Goal: Task Accomplishment & Management: Complete application form

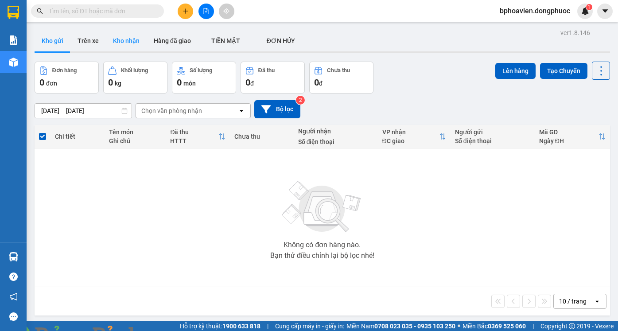
click at [133, 45] on button "Kho nhận" at bounding box center [126, 40] width 41 height 21
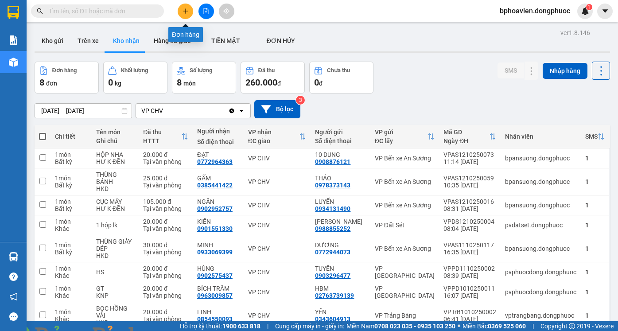
click at [181, 10] on button at bounding box center [186, 12] width 16 height 16
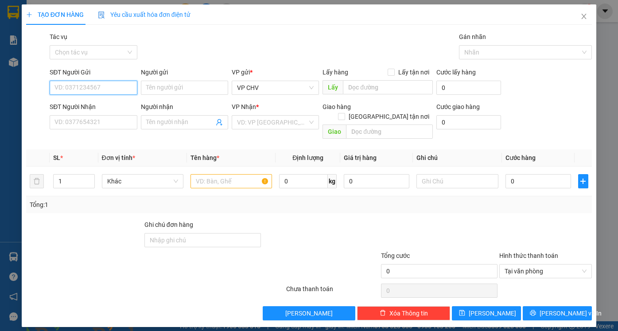
click at [109, 87] on input "SĐT Người Gửi" at bounding box center [93, 88] width 87 height 14
click at [107, 106] on div "0933017317 - TÂM [GEOGRAPHIC_DATA]" at bounding box center [111, 106] width 113 height 10
type input "0933017317"
type input "TÂM ĐỨC"
type input "0822502288"
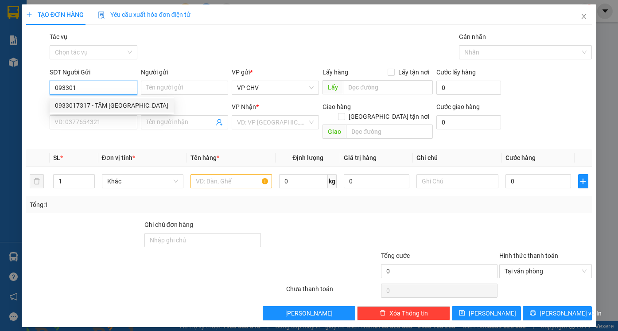
type input "MINH QUÂN"
type input "20.000"
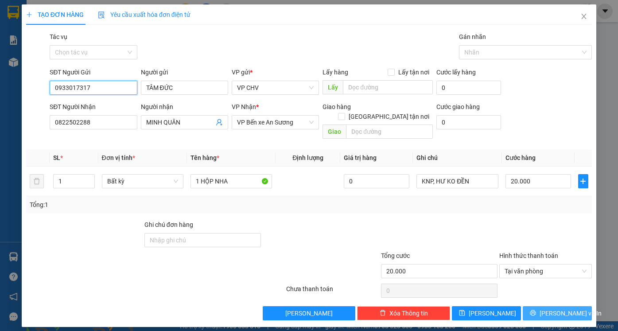
type input "0933017317"
click at [555, 308] on span "[PERSON_NAME] và In" at bounding box center [570, 313] width 62 height 10
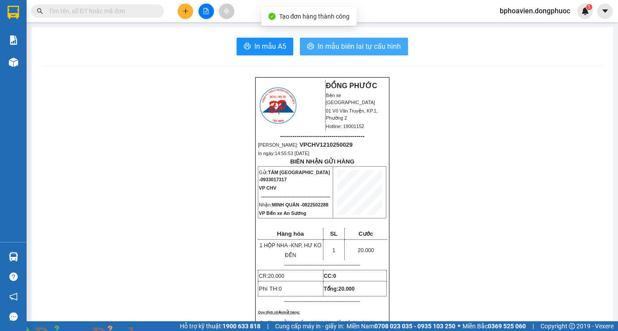
click at [367, 49] on span "In mẫu biên lai tự cấu hình" at bounding box center [359, 46] width 83 height 11
click at [182, 12] on button at bounding box center [186, 12] width 16 height 16
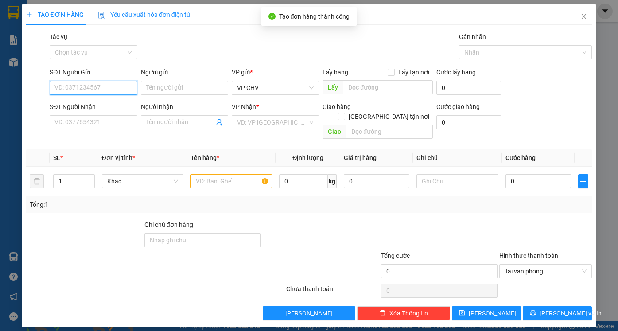
click at [112, 92] on input "SĐT Người Gửi" at bounding box center [93, 88] width 87 height 14
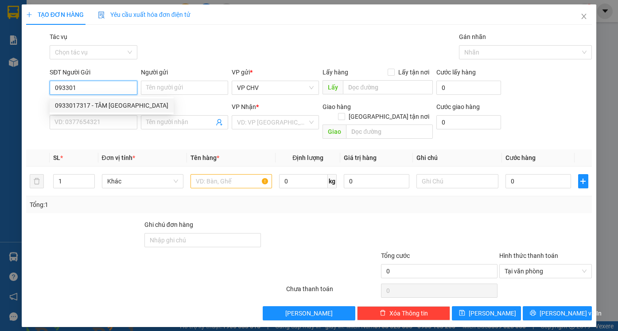
click at [105, 105] on div "0933017317 - TÂM [GEOGRAPHIC_DATA]" at bounding box center [111, 106] width 113 height 10
type input "0933017317"
type input "TÂM ĐỨC"
type input "0822502288"
type input "MINH QUÂN"
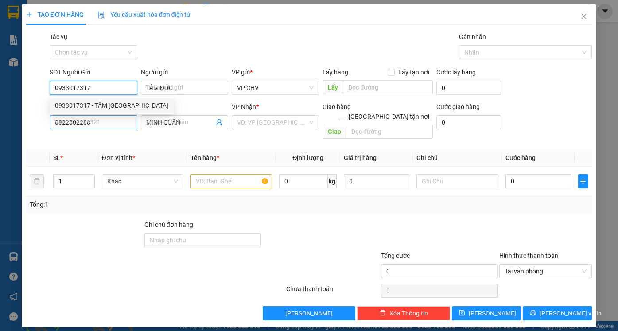
type input "20.000"
type input "0933017317"
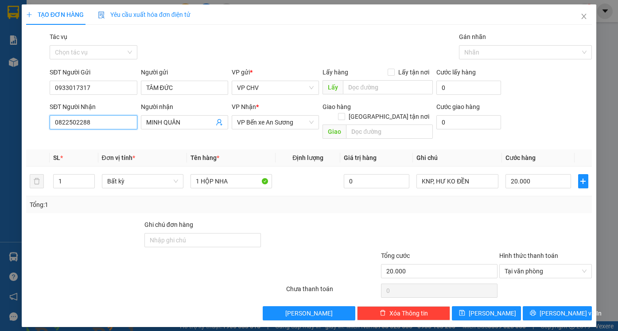
drag, startPoint x: 97, startPoint y: 124, endPoint x: 0, endPoint y: 115, distance: 97.4
click at [0, 115] on div "TẠO ĐƠN HÀNG Yêu cầu xuất hóa đơn điện tử Transit Pickup Surcharge Ids Transit …" at bounding box center [309, 165] width 618 height 331
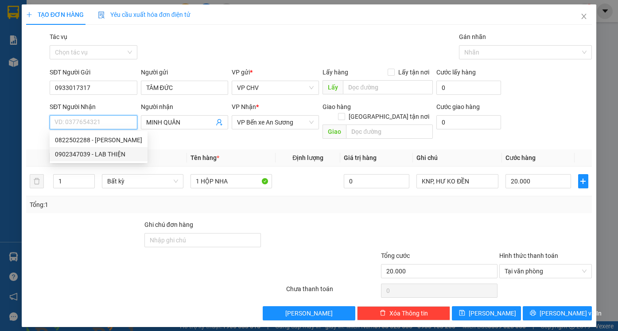
click at [116, 152] on div "0902347039 - LAB THIỆN" at bounding box center [98, 154] width 87 height 10
type input "0902347039"
type input "LAB THIỆN"
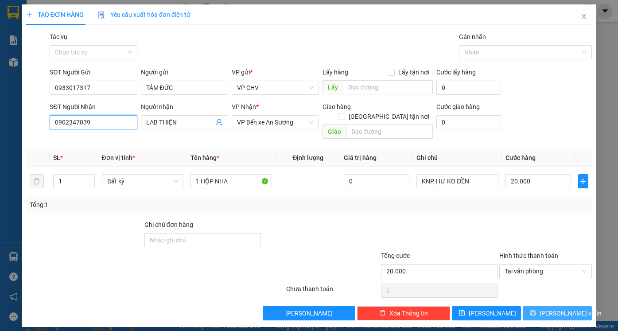
type input "0902347039"
click at [566, 308] on button "[PERSON_NAME] và In" at bounding box center [557, 313] width 69 height 14
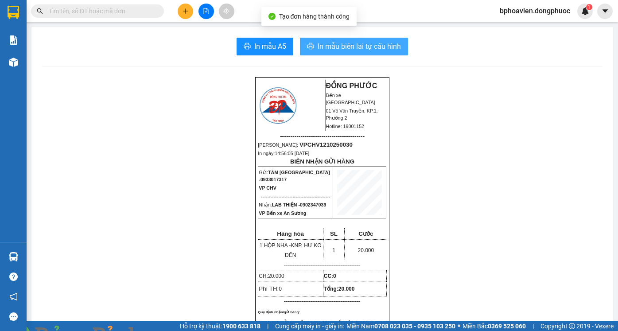
drag, startPoint x: 331, startPoint y: 47, endPoint x: 318, endPoint y: 43, distance: 14.0
click at [331, 47] on span "In mẫu biên lai tự cấu hình" at bounding box center [359, 46] width 83 height 11
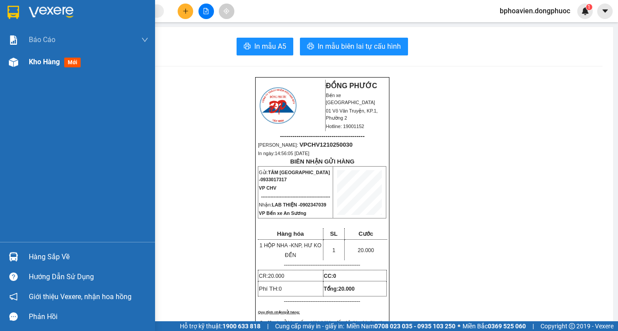
click at [48, 58] on span "Kho hàng" at bounding box center [44, 62] width 31 height 8
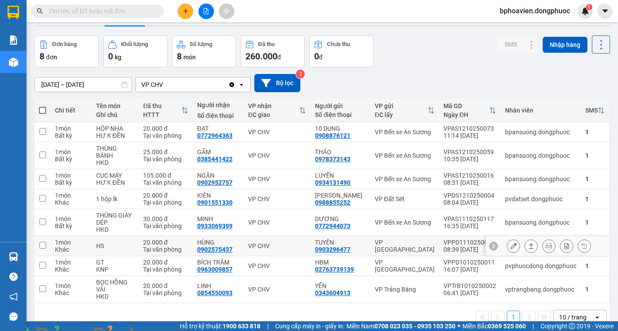
scroll to position [41, 0]
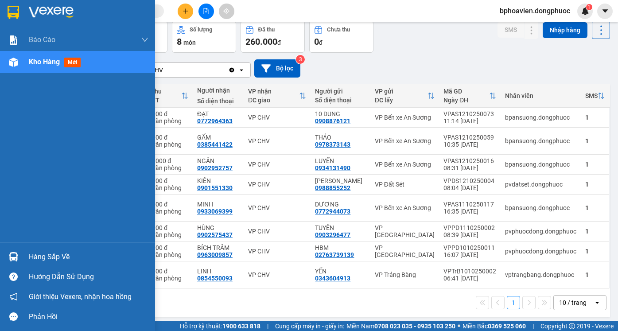
click at [38, 259] on div "Hàng sắp về" at bounding box center [89, 256] width 120 height 13
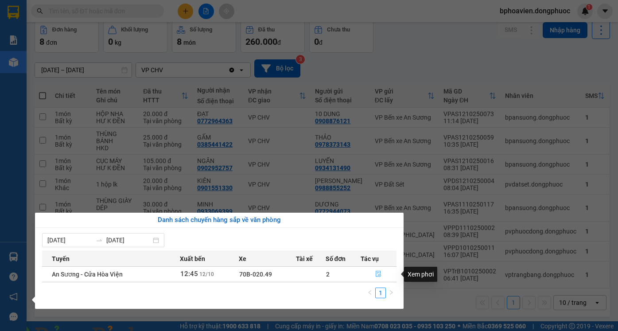
click at [377, 274] on icon "file-done" at bounding box center [378, 274] width 6 height 6
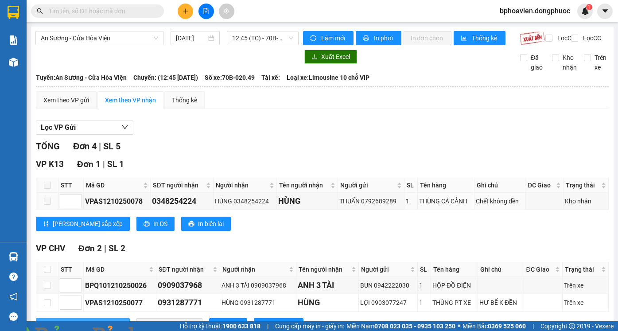
scroll to position [133, 0]
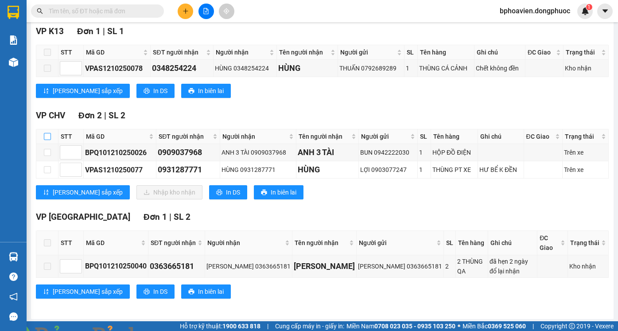
click at [47, 140] on input "checkbox" at bounding box center [47, 136] width 7 height 7
checkbox input "true"
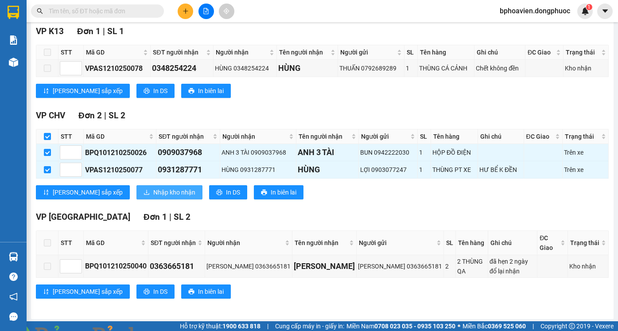
click at [153, 197] on span "Nhập kho nhận" at bounding box center [174, 192] width 42 height 10
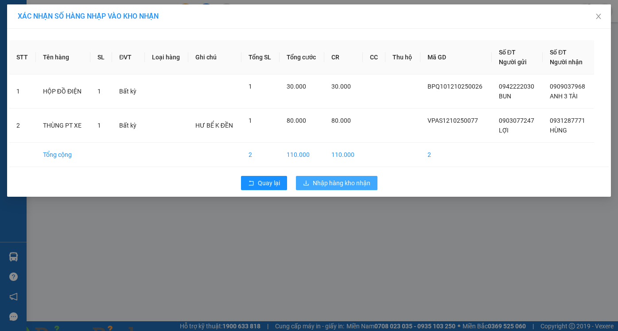
click at [347, 183] on span "Nhập hàng kho nhận" at bounding box center [342, 183] width 58 height 10
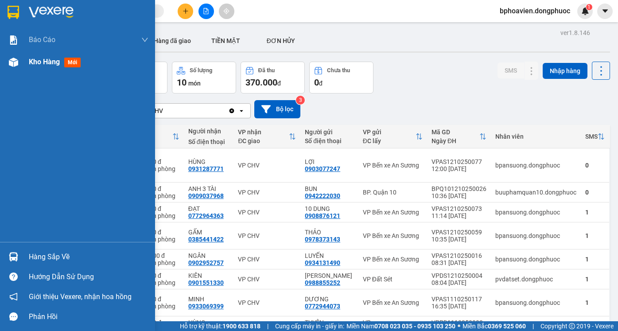
click at [42, 64] on span "Kho hàng" at bounding box center [44, 62] width 31 height 8
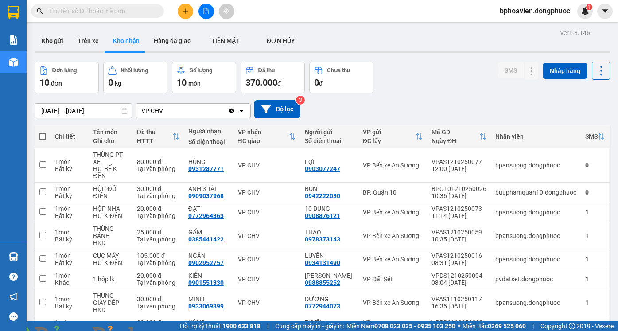
drag, startPoint x: 45, startPoint y: 38, endPoint x: 54, endPoint y: 59, distance: 22.5
click at [46, 39] on button "Kho gửi" at bounding box center [53, 40] width 36 height 21
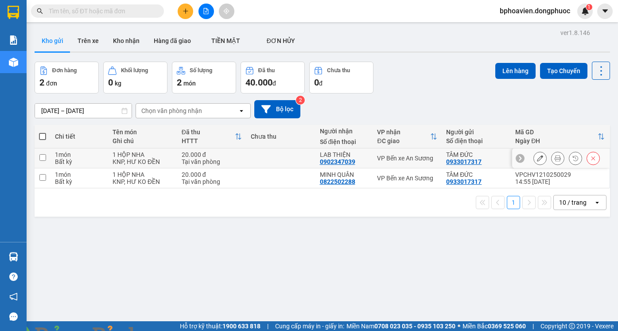
click at [273, 150] on td at bounding box center [280, 158] width 69 height 20
checkbox input "true"
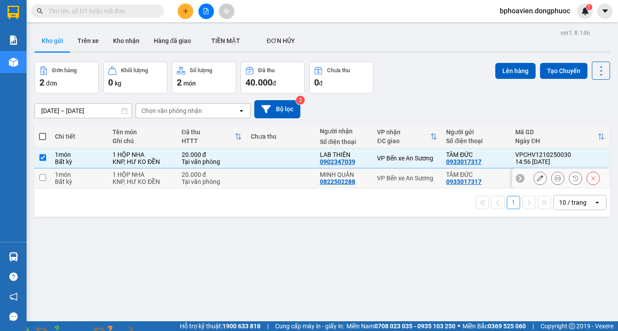
click at [265, 175] on td at bounding box center [280, 178] width 69 height 20
checkbox input "true"
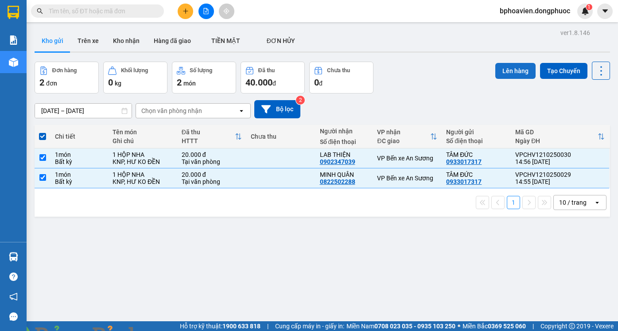
click at [518, 74] on button "Lên hàng" at bounding box center [515, 71] width 40 height 16
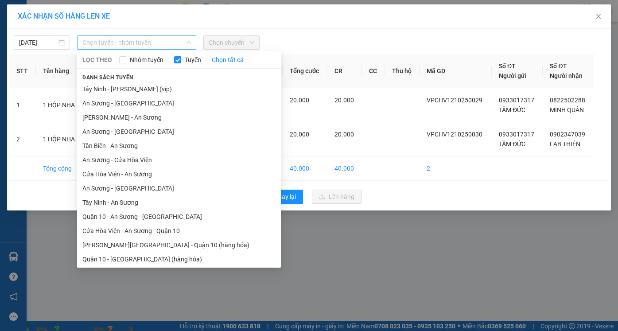
click at [126, 46] on span "Chọn tuyến - nhóm tuyến" at bounding box center [136, 42] width 109 height 13
click at [114, 175] on li "Cửa Hòa Viện - An Sương" at bounding box center [179, 174] width 204 height 14
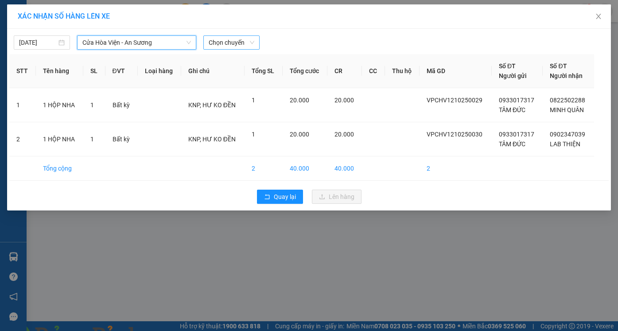
click at [226, 43] on span "Chọn chuyến" at bounding box center [232, 42] width 46 height 13
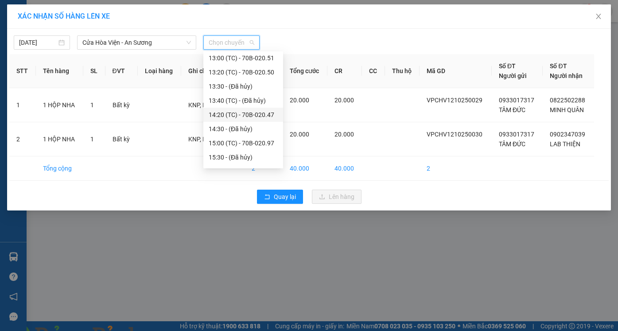
scroll to position [310, 0]
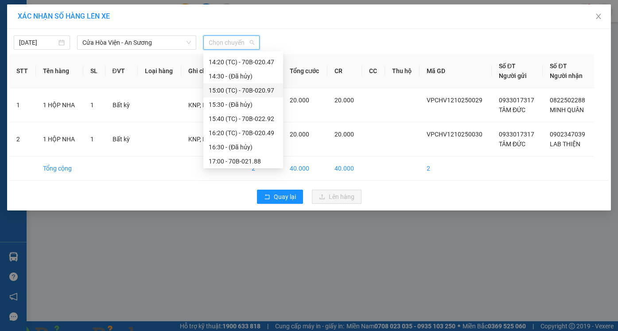
drag, startPoint x: 228, startPoint y: 92, endPoint x: 237, endPoint y: 91, distance: 8.5
click at [228, 92] on div "15:00 (TC) - 70B-020.97" at bounding box center [243, 90] width 69 height 10
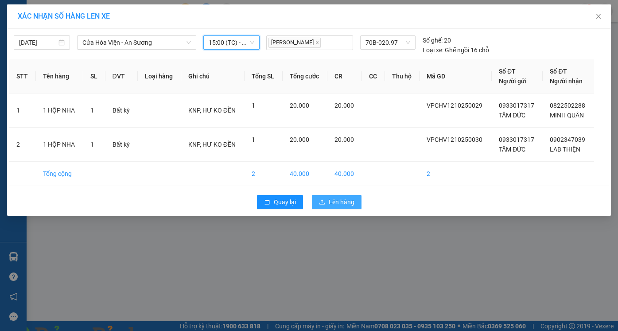
click at [341, 200] on span "Lên hàng" at bounding box center [342, 202] width 26 height 10
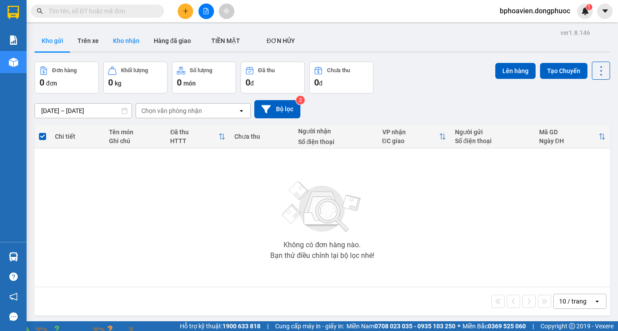
click at [126, 44] on button "Kho nhận" at bounding box center [126, 40] width 41 height 21
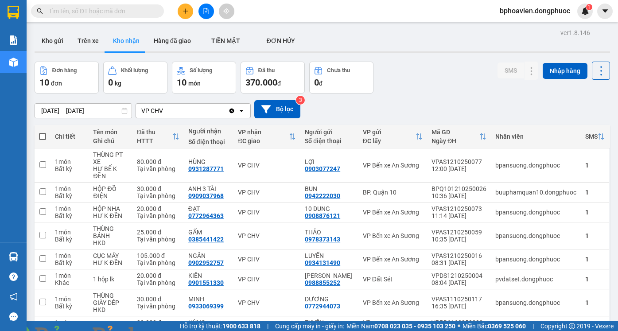
drag, startPoint x: 59, startPoint y: 41, endPoint x: 1, endPoint y: 283, distance: 249.2
click at [60, 41] on button "Kho gửi" at bounding box center [53, 40] width 36 height 21
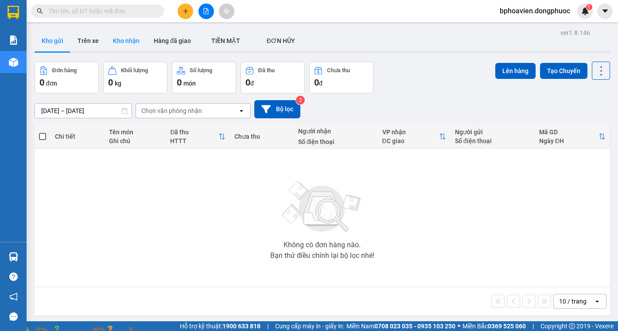
click at [119, 34] on button "Kho nhận" at bounding box center [126, 40] width 41 height 21
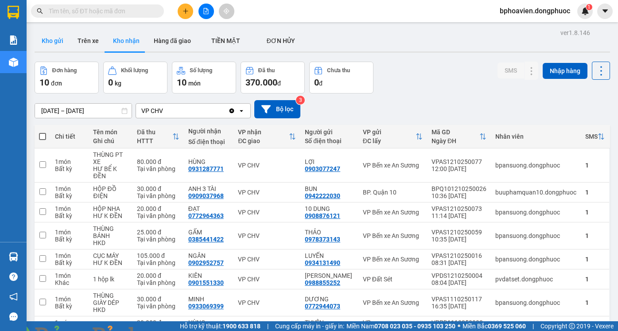
click at [61, 51] on div at bounding box center [322, 51] width 575 height 1
click at [58, 48] on button "Kho gửi" at bounding box center [53, 40] width 36 height 21
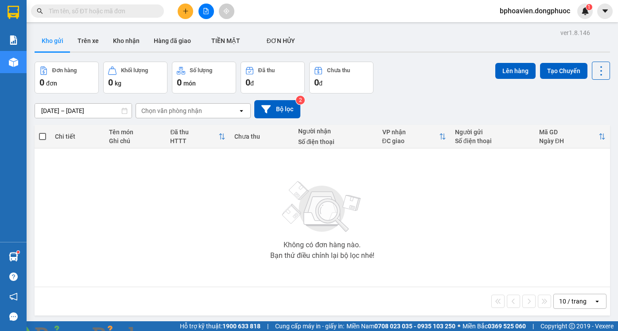
click at [182, 14] on icon "plus" at bounding box center [185, 11] width 6 height 6
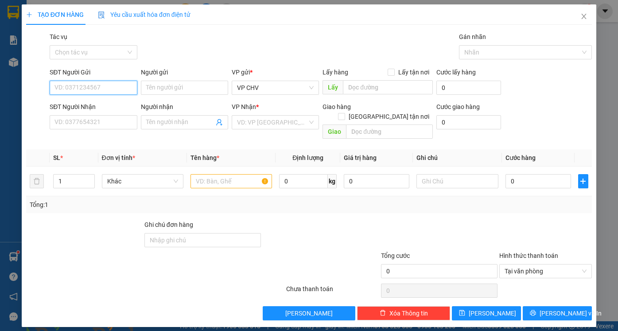
click at [74, 92] on input "SĐT Người Gửi" at bounding box center [93, 88] width 87 height 14
click at [93, 109] on div "0901551330 - KIÊN" at bounding box center [93, 106] width 77 height 10
type input "0901551330"
type input "KIÊN"
type input "0908732252"
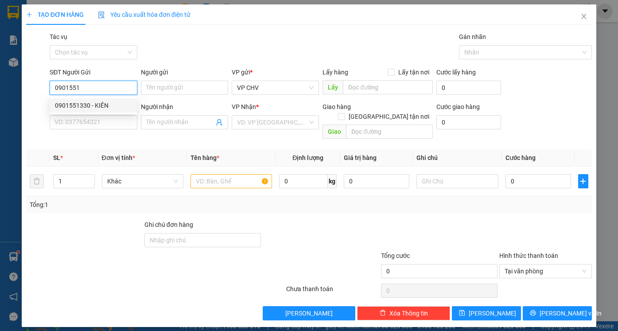
type input "LOAN"
type input "20.000"
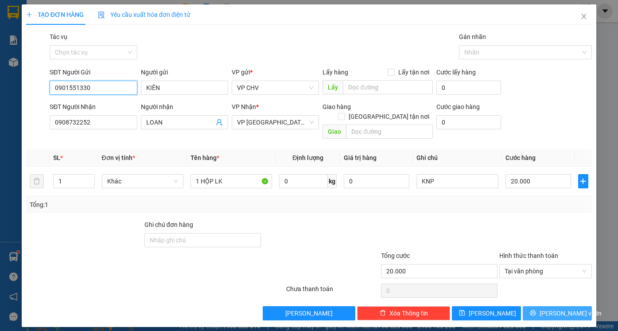
type input "0901551330"
click at [577, 306] on button "[PERSON_NAME] và In" at bounding box center [557, 313] width 69 height 14
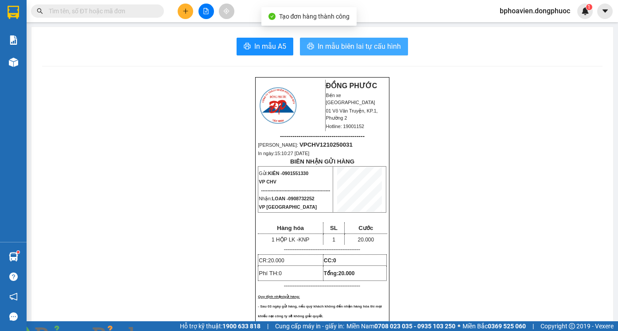
click at [318, 49] on span "In mẫu biên lai tự cấu hình" at bounding box center [359, 46] width 83 height 11
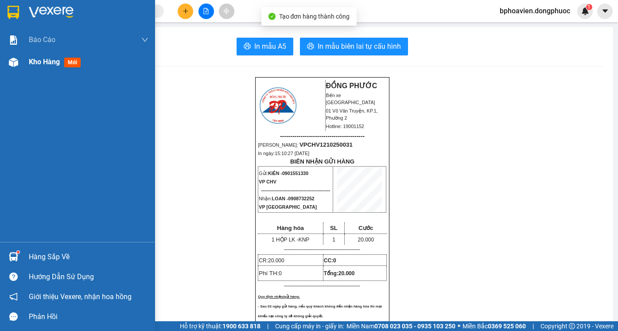
click at [35, 61] on span "Kho hàng" at bounding box center [44, 62] width 31 height 8
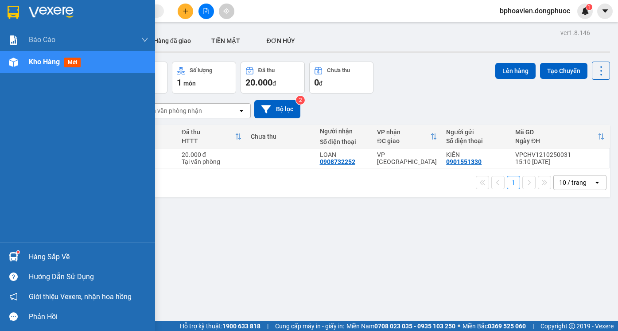
click at [35, 255] on div "Hàng sắp về" at bounding box center [89, 256] width 120 height 13
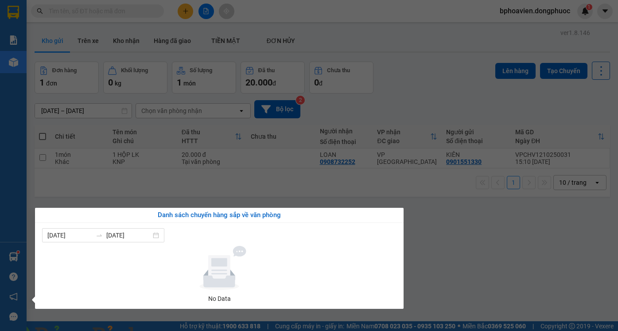
click at [450, 237] on section "Kết quả tìm kiếm ( 0 ) Bộ lọc No Data bphoavien.dongphuoc 1 Báo cáo Mẫu 1: Báo …" at bounding box center [309, 165] width 618 height 331
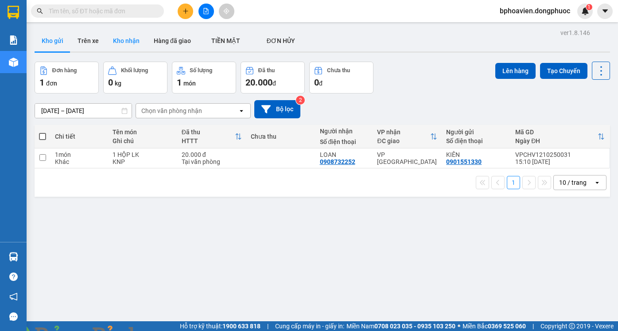
click at [132, 42] on button "Kho nhận" at bounding box center [126, 40] width 41 height 21
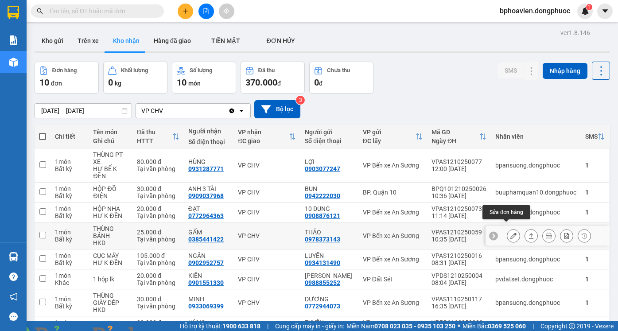
click at [510, 233] on icon at bounding box center [513, 236] width 6 height 6
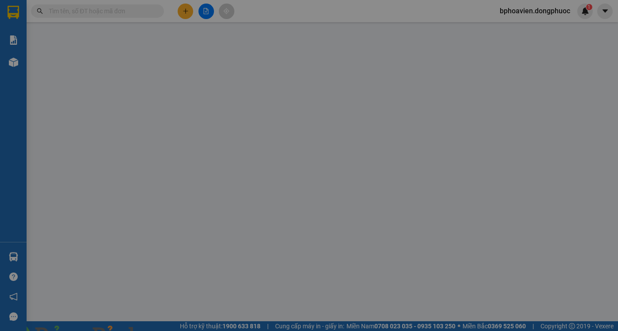
type input "0978373143"
type input "THẢO"
type input "0385441422"
type input "GẤM"
type input "25.000"
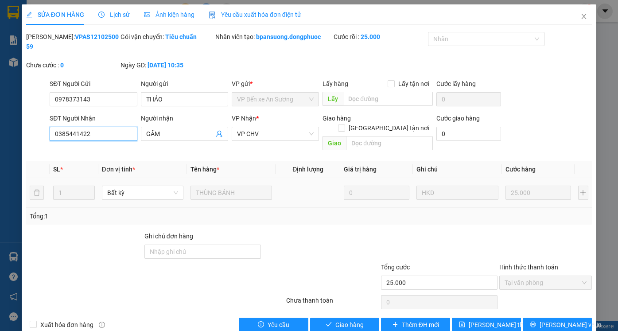
click at [63, 127] on input "0385441422" at bounding box center [93, 134] width 87 height 14
drag, startPoint x: 62, startPoint y: 124, endPoint x: 65, endPoint y: 128, distance: 4.8
click at [65, 128] on input "0385441422" at bounding box center [93, 134] width 87 height 14
type input "0365441422"
click at [277, 206] on div "Total Paid Fee 25.000 Total UnPaid Fee 0 Cash Collection Total Fee Mã ĐH: VPAS1…" at bounding box center [309, 182] width 566 height 300
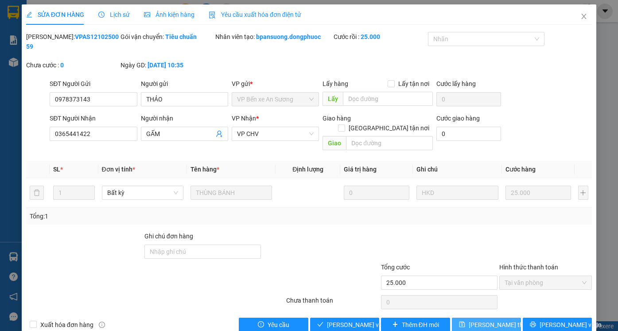
click at [489, 320] on span "[PERSON_NAME] thay đổi" at bounding box center [504, 325] width 71 height 10
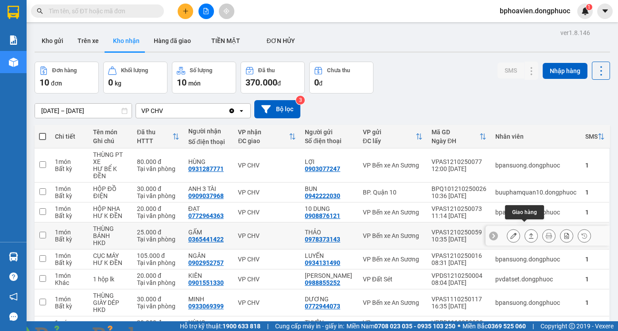
click at [528, 233] on icon at bounding box center [531, 236] width 6 height 6
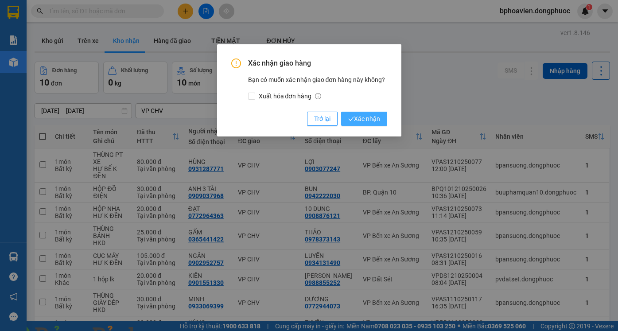
drag, startPoint x: 351, startPoint y: 119, endPoint x: 366, endPoint y: 131, distance: 18.9
click at [352, 119] on icon "check" at bounding box center [351, 119] width 6 height 6
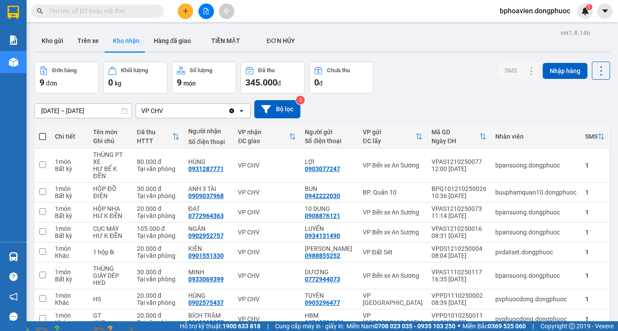
drag, startPoint x: 50, startPoint y: 40, endPoint x: 62, endPoint y: 59, distance: 21.9
click at [50, 41] on button "Kho gửi" at bounding box center [53, 40] width 36 height 21
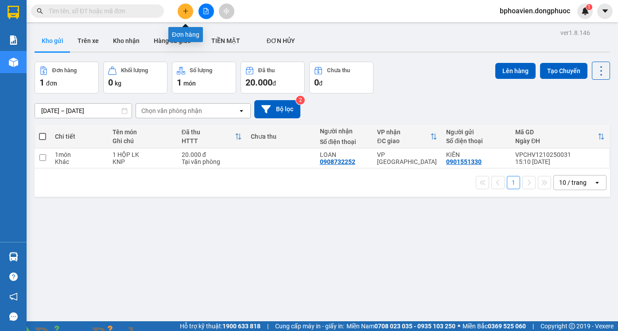
click at [182, 13] on button at bounding box center [186, 12] width 16 height 16
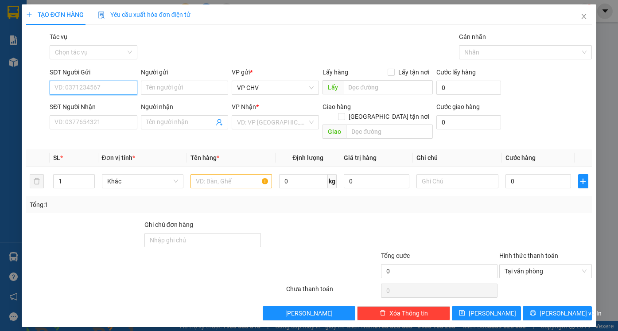
click at [109, 90] on input "SĐT Người Gửi" at bounding box center [93, 88] width 87 height 14
click at [98, 105] on div "0975747273 - QUỐC [GEOGRAPHIC_DATA]" at bounding box center [114, 106] width 118 height 10
type input "0975747273"
type input "QUỐC ANH"
type input "0909572767"
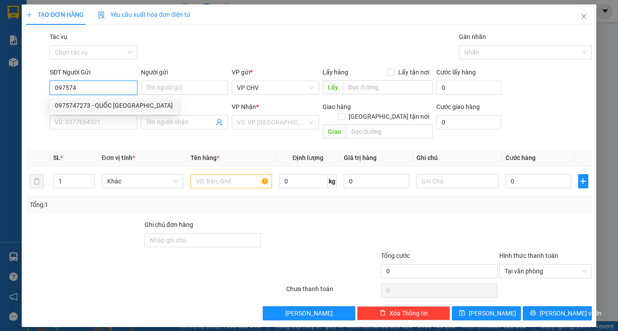
type input "TIỂU ĐỆ"
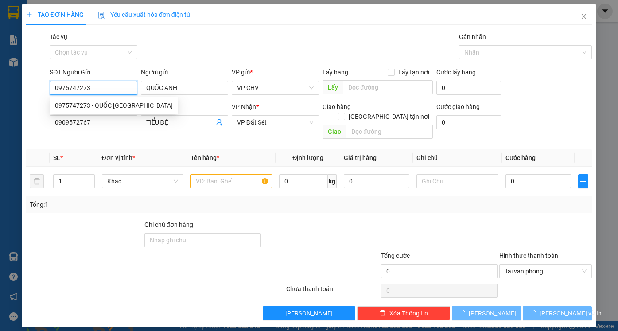
type input "20.000"
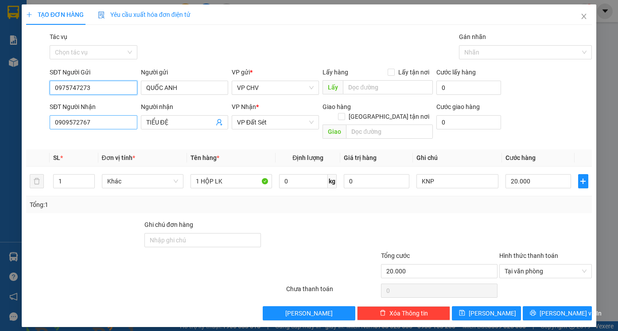
type input "0975747273"
drag, startPoint x: 74, startPoint y: 123, endPoint x: 1, endPoint y: 120, distance: 73.6
click at [1, 120] on div "TẠO ĐƠN HÀNG Yêu cầu xuất hóa đơn điện tử Transit Pickup Surcharge Ids Transit …" at bounding box center [309, 165] width 618 height 331
drag, startPoint x: 95, startPoint y: 120, endPoint x: 24, endPoint y: 117, distance: 70.5
click at [24, 117] on div "TẠO ĐƠN HÀNG Yêu cầu xuất hóa đơn điện tử Transit Pickup Surcharge Ids Transit …" at bounding box center [309, 165] width 574 height 322
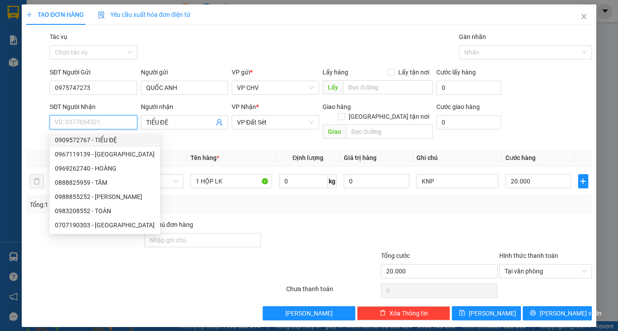
click at [81, 140] on div "0909572767 - TIỂU ĐỆ" at bounding box center [105, 140] width 100 height 10
type input "0909572767"
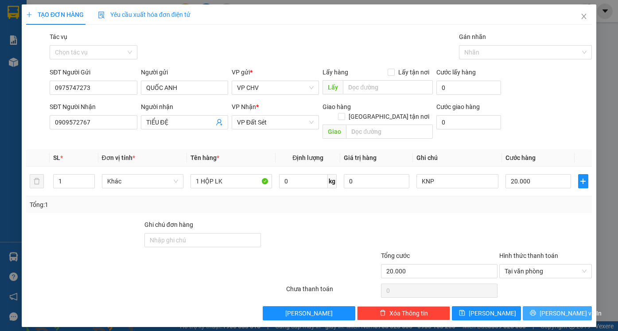
click at [562, 308] on span "[PERSON_NAME] và In" at bounding box center [570, 313] width 62 height 10
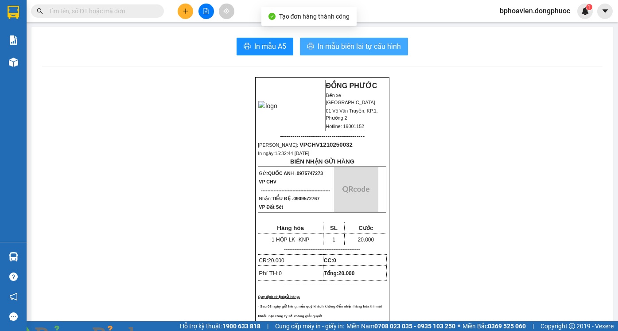
click at [356, 47] on span "In mẫu biên lai tự cấu hình" at bounding box center [359, 46] width 83 height 11
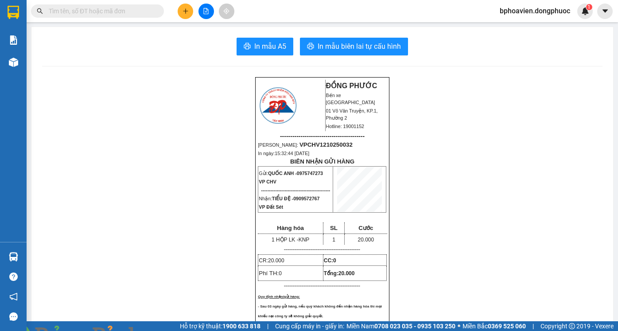
click at [182, 10] on icon "plus" at bounding box center [185, 11] width 6 height 6
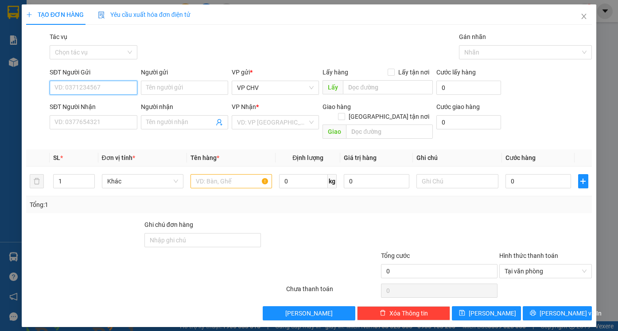
click at [90, 85] on input "SĐT Người Gửi" at bounding box center [93, 88] width 87 height 14
click at [97, 108] on div "0975747273 - QUỐC [GEOGRAPHIC_DATA]" at bounding box center [114, 106] width 118 height 10
type input "0975747273"
type input "QUỐC ANH"
type input "0909572767"
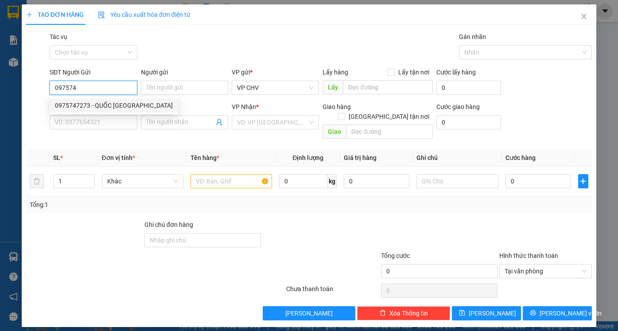
type input "TIỂU ĐỆ"
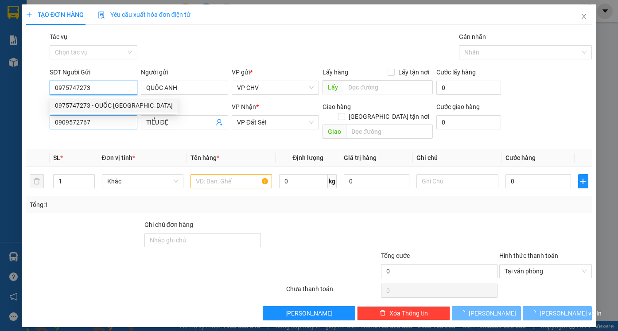
type input "20.000"
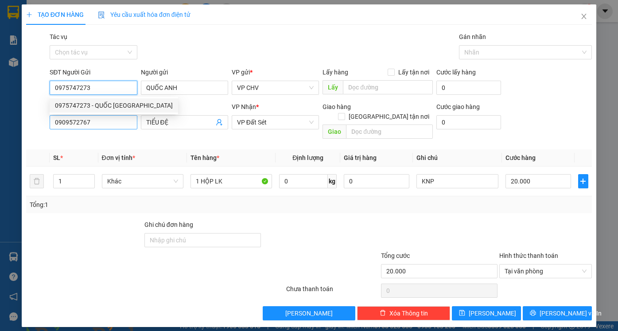
type input "0975747273"
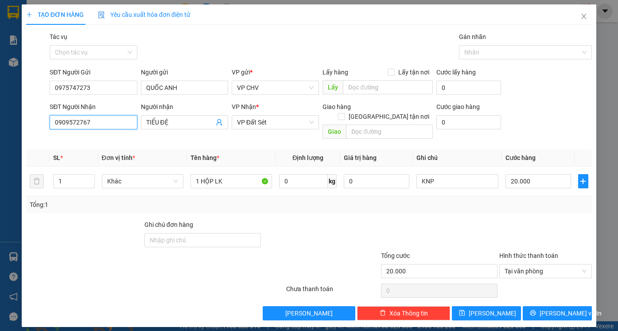
drag, startPoint x: 103, startPoint y: 123, endPoint x: 31, endPoint y: 117, distance: 72.9
click at [19, 121] on div "TẠO ĐƠN HÀNG Yêu cầu xuất hóa đơn điện tử Transit Pickup Surcharge Ids Transit …" at bounding box center [309, 165] width 618 height 331
type input "09771501"
click at [113, 141] on div "0977150152 - [PERSON_NAME]" at bounding box center [98, 140] width 87 height 10
click at [558, 308] on span "[PERSON_NAME] và In" at bounding box center [570, 313] width 62 height 10
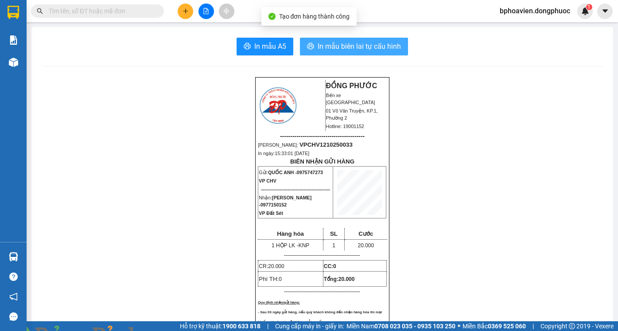
click at [364, 44] on span "In mẫu biên lai tự cấu hình" at bounding box center [359, 46] width 83 height 11
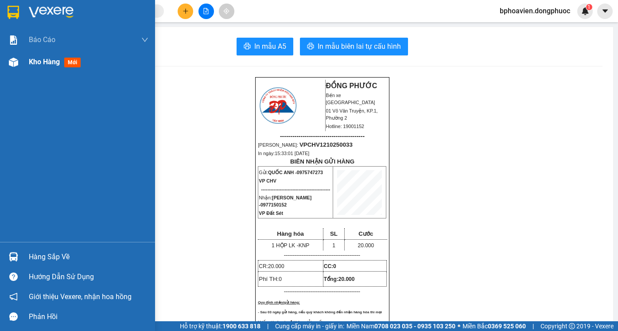
click at [38, 66] on div "Kho hàng mới" at bounding box center [56, 61] width 55 height 11
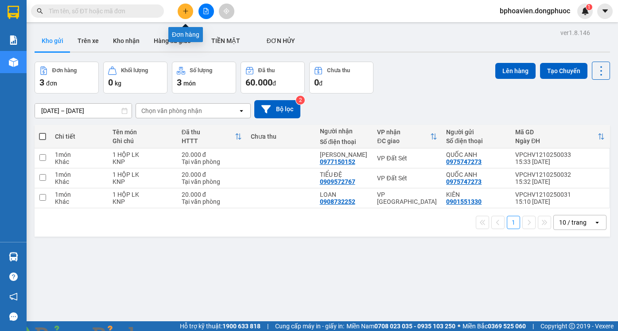
click at [186, 10] on icon "plus" at bounding box center [185, 11] width 6 height 6
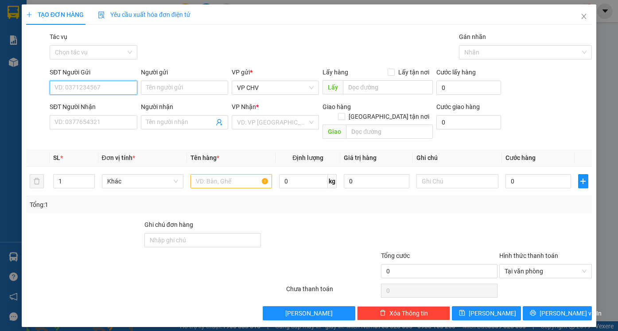
click at [102, 89] on input "SĐT Người Gửi" at bounding box center [93, 88] width 87 height 14
type input "0333644772"
click at [162, 90] on input "Người gửi" at bounding box center [184, 88] width 87 height 14
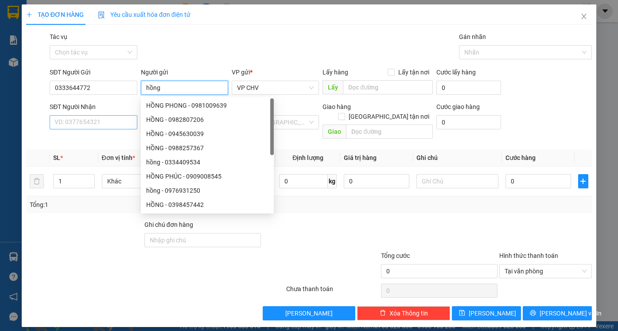
type input "hồng"
click at [101, 119] on input "SĐT Người Nhận" at bounding box center [93, 122] width 87 height 14
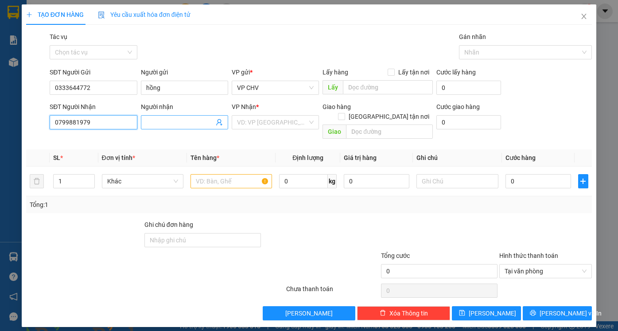
type input "0799881979"
click at [171, 120] on input "Người nhận" at bounding box center [180, 122] width 68 height 10
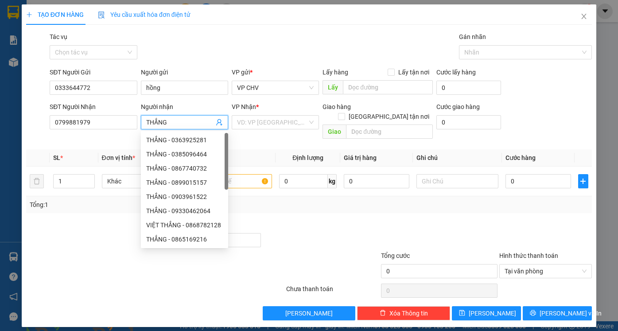
type input "THẮNG"
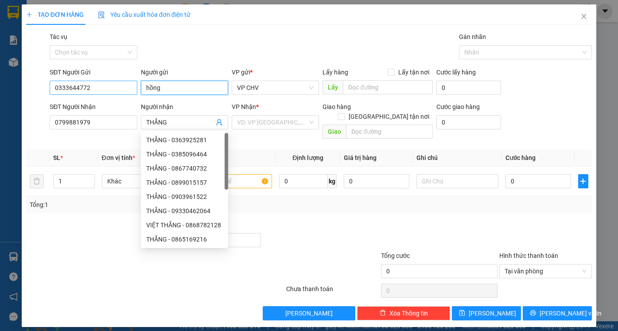
drag, startPoint x: 135, startPoint y: 95, endPoint x: 99, endPoint y: 92, distance: 36.1
click at [99, 92] on div "SĐT Người Gửi 0333644772 Người gửi hồng hồng VP gửi * VP CHV Lấy hàng Lấy tận n…" at bounding box center [321, 82] width 546 height 31
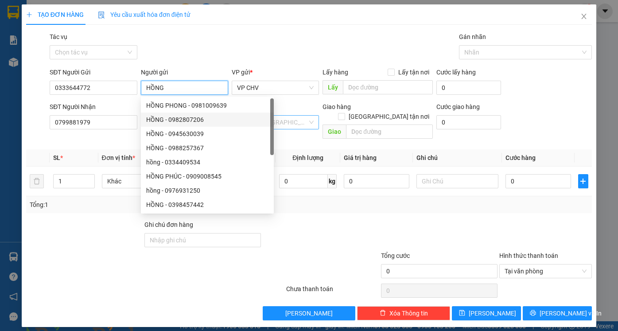
type input "HỒNG"
click at [299, 120] on input "search" at bounding box center [272, 122] width 70 height 13
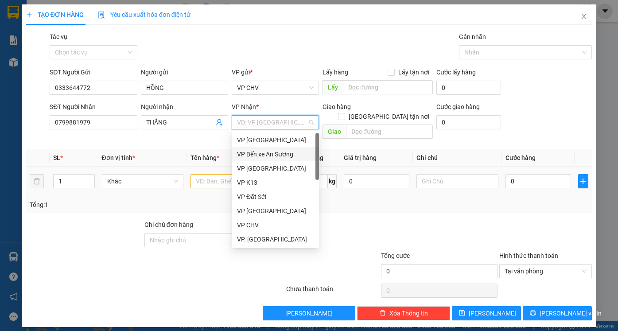
drag, startPoint x: 283, startPoint y: 155, endPoint x: 220, endPoint y: 159, distance: 63.9
click at [283, 154] on div "VP Bến xe An Sương" at bounding box center [275, 154] width 77 height 10
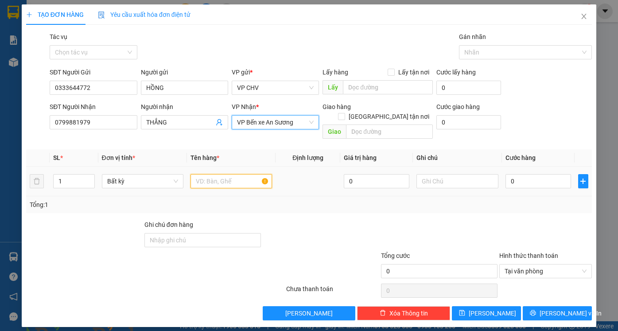
click at [216, 175] on input "text" at bounding box center [230, 181] width 81 height 14
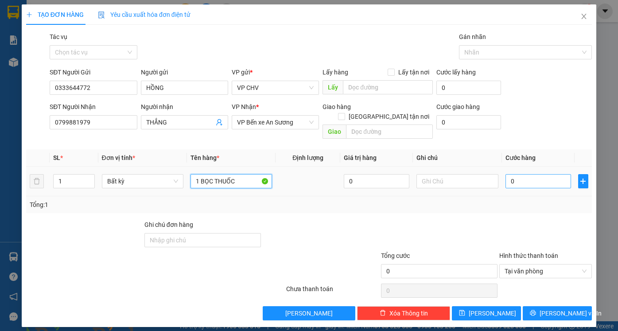
type input "1 BỌC THUỐC"
click at [529, 174] on input "0" at bounding box center [538, 181] width 66 height 14
type input "2"
type input "20"
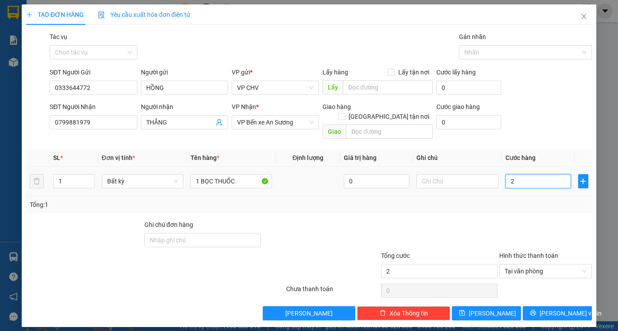
type input "20"
type input "20.000"
click at [504, 225] on div at bounding box center [545, 235] width 95 height 31
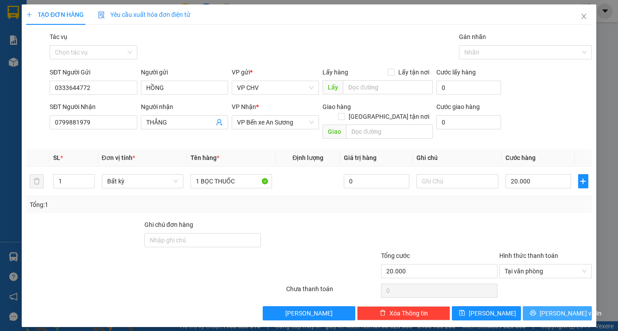
click at [539, 306] on button "[PERSON_NAME] và In" at bounding box center [557, 313] width 69 height 14
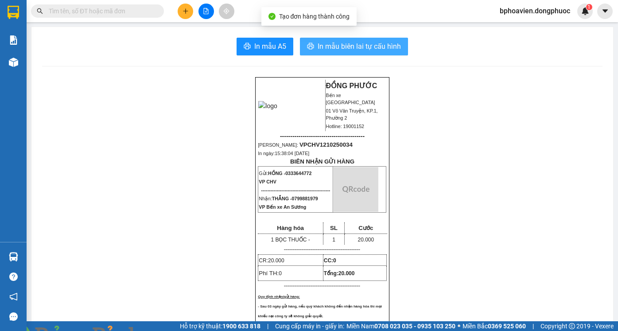
click at [342, 51] on span "In mẫu biên lai tự cấu hình" at bounding box center [359, 46] width 83 height 11
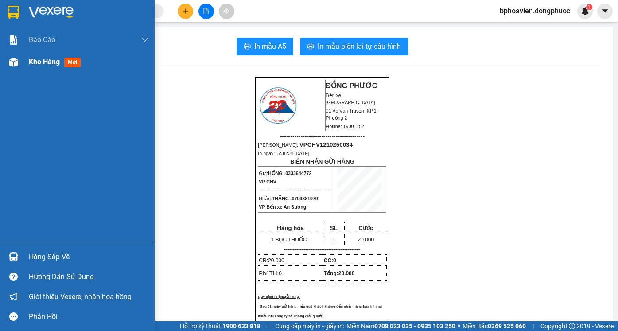
click at [43, 60] on span "Kho hàng" at bounding box center [44, 62] width 31 height 8
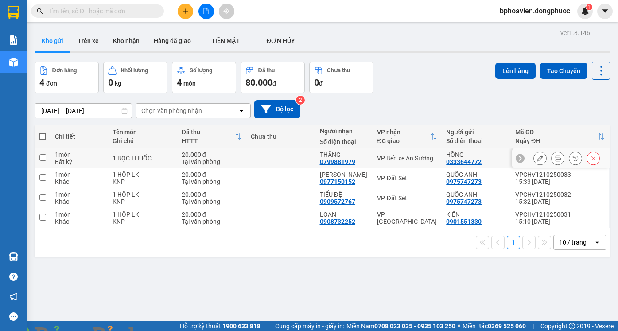
drag, startPoint x: 291, startPoint y: 159, endPoint x: 291, endPoint y: 173, distance: 14.2
click at [291, 159] on td at bounding box center [280, 158] width 69 height 20
checkbox input "true"
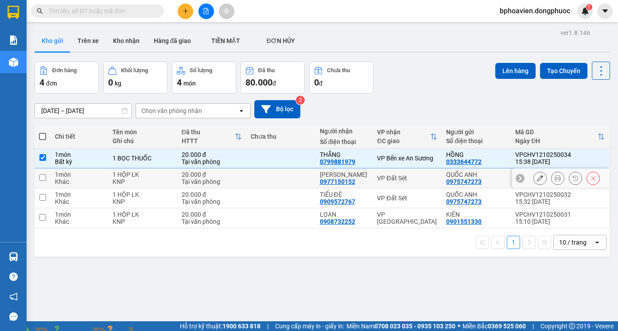
click at [291, 182] on td at bounding box center [280, 178] width 69 height 20
checkbox input "true"
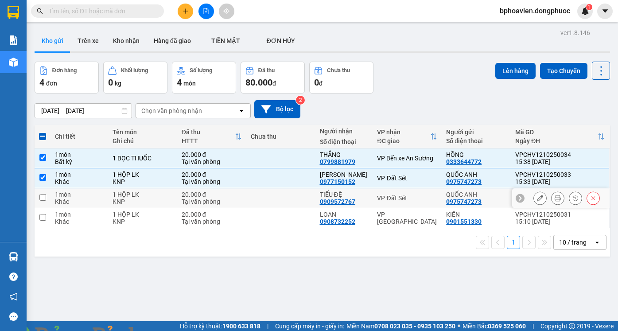
click at [293, 201] on td at bounding box center [280, 198] width 69 height 20
checkbox input "true"
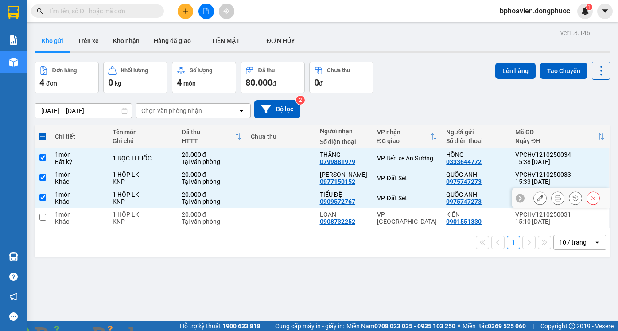
click at [289, 216] on td at bounding box center [280, 218] width 69 height 20
checkbox input "true"
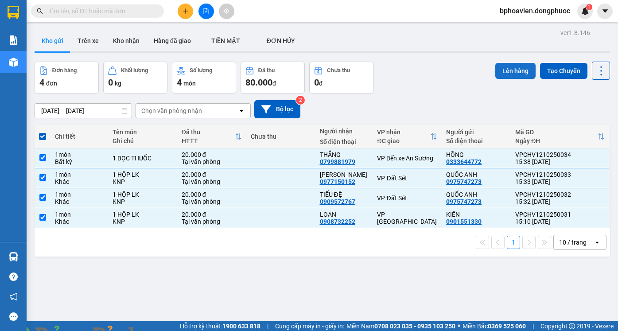
click at [508, 71] on button "Lên hàng" at bounding box center [515, 71] width 40 height 16
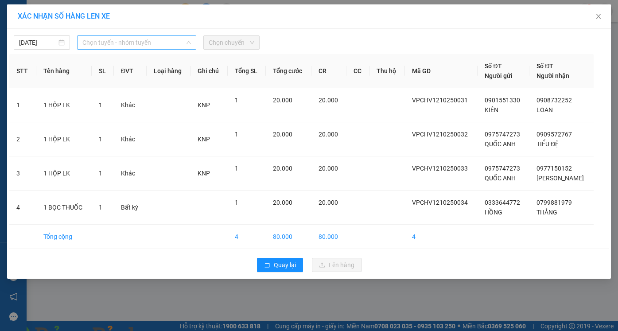
click at [85, 46] on span "Chọn tuyến - nhóm tuyến" at bounding box center [136, 42] width 109 height 13
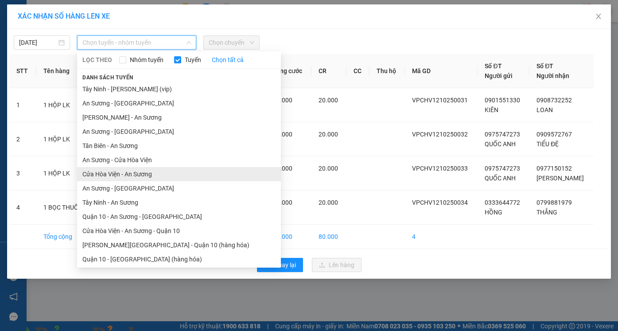
click at [135, 178] on li "Cửa Hòa Viện - An Sương" at bounding box center [179, 174] width 204 height 14
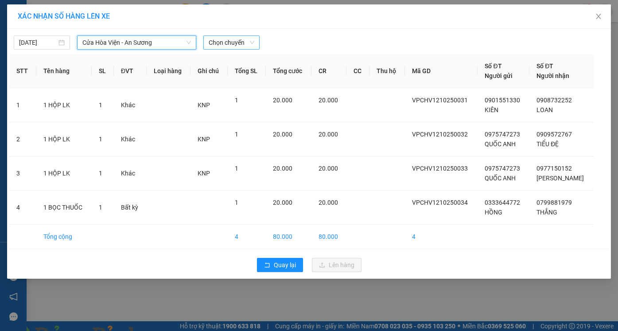
click at [224, 43] on span "Chọn chuyến" at bounding box center [232, 42] width 46 height 13
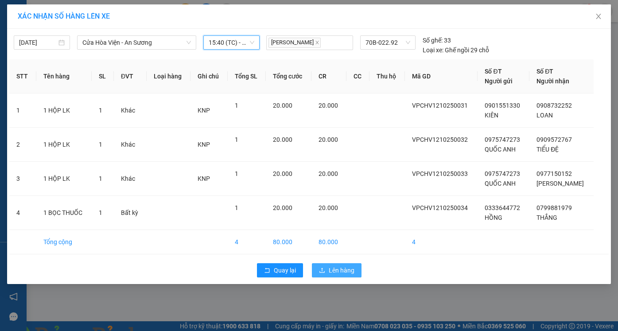
click at [341, 268] on span "Lên hàng" at bounding box center [342, 270] width 26 height 10
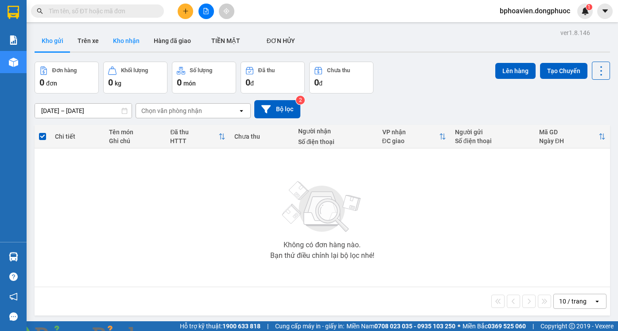
click at [128, 42] on button "Kho nhận" at bounding box center [126, 40] width 41 height 21
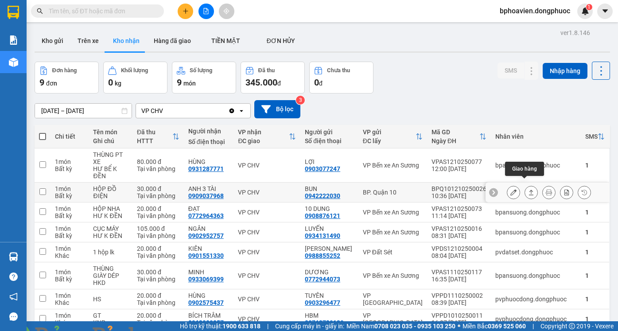
click at [529, 190] on icon at bounding box center [531, 192] width 5 height 5
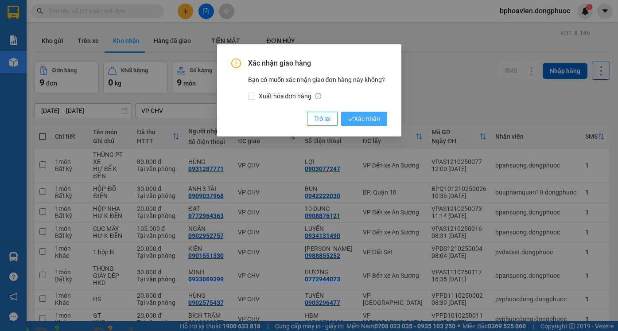
click at [369, 117] on span "Xác nhận" at bounding box center [364, 119] width 32 height 10
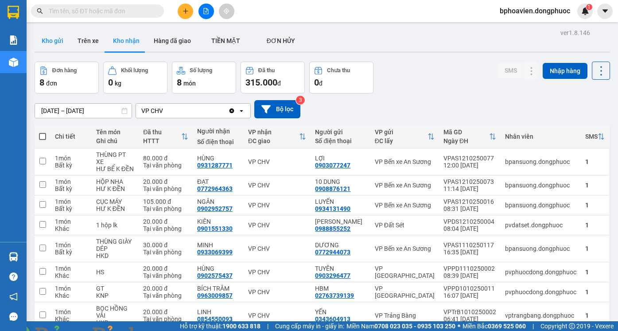
click at [54, 42] on button "Kho gửi" at bounding box center [53, 40] width 36 height 21
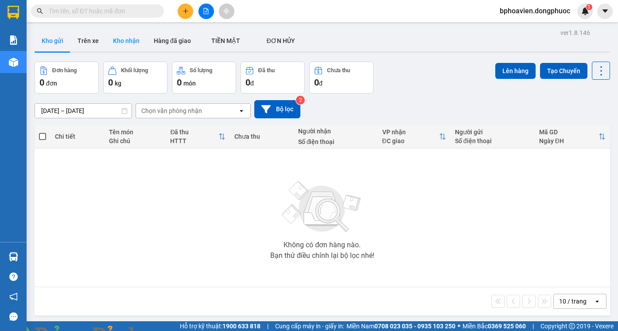
click at [126, 43] on button "Kho nhận" at bounding box center [126, 40] width 41 height 21
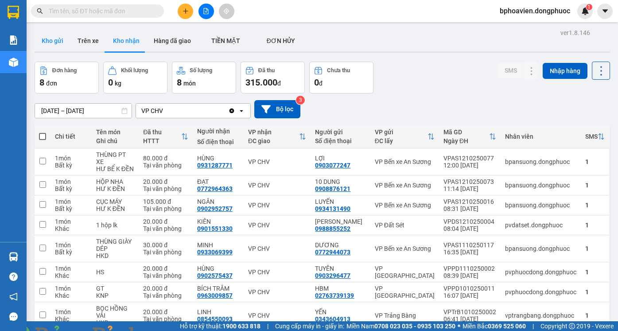
click at [58, 47] on button "Kho gửi" at bounding box center [53, 40] width 36 height 21
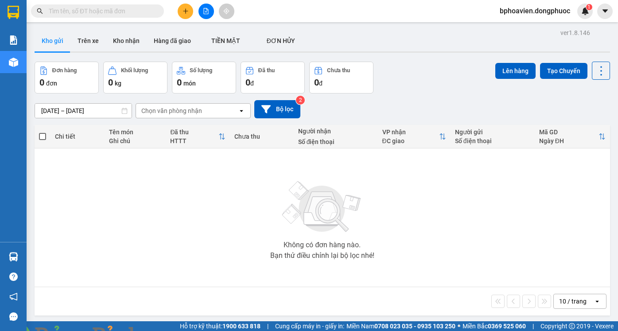
click at [184, 9] on icon "plus" at bounding box center [185, 11] width 6 height 6
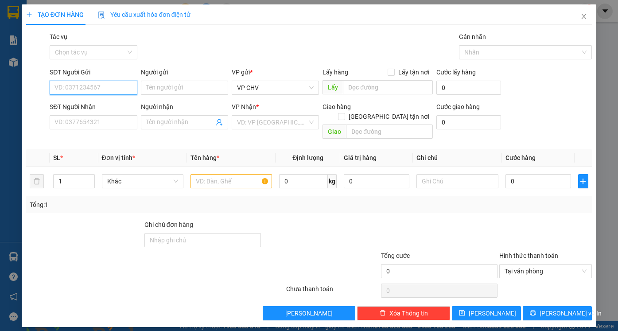
click at [90, 86] on input "SĐT Người Gửi" at bounding box center [93, 88] width 87 height 14
click at [104, 106] on div "0913203103 - VY" at bounding box center [93, 106] width 77 height 10
type input "0913203103"
type input "VY"
type input "0903382972"
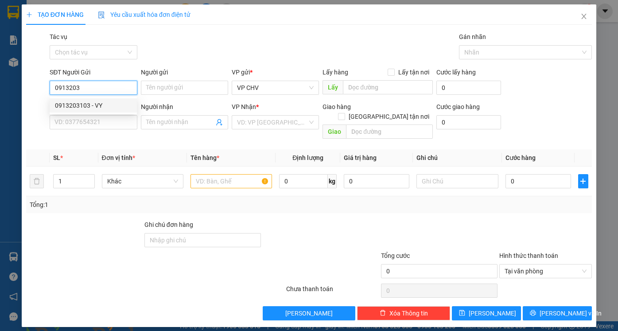
type input "TÂM"
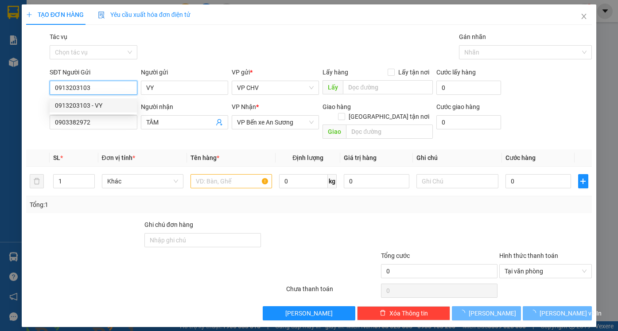
type input "55.000"
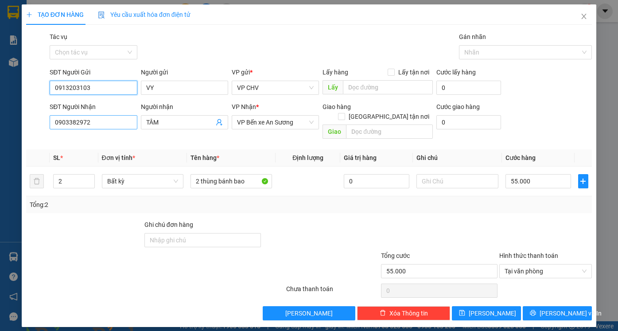
type input "0913203103"
drag, startPoint x: 108, startPoint y: 126, endPoint x: 0, endPoint y: 118, distance: 108.0
click at [12, 124] on div "TẠO ĐƠN HÀNG Yêu cầu xuất hóa đơn điện tử Transit Pickup Surcharge Ids Transit …" at bounding box center [309, 165] width 618 height 331
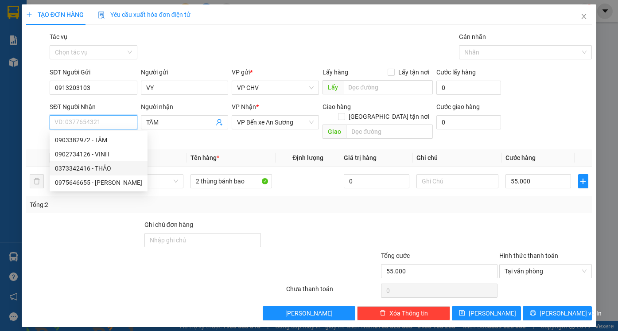
click at [67, 171] on div "0373342416 - THẢO" at bounding box center [98, 168] width 87 height 10
type input "0373342416"
type input "THẢO"
type input "20.000"
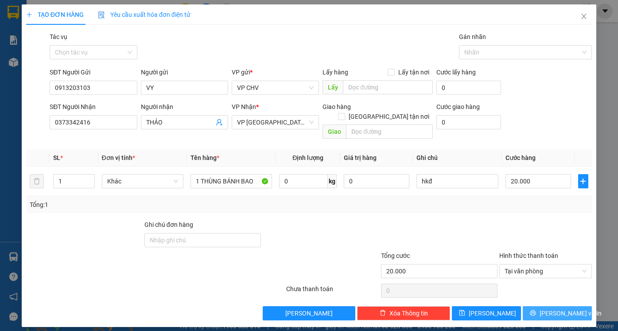
drag, startPoint x: 576, startPoint y: 301, endPoint x: 568, endPoint y: 302, distance: 8.4
click at [576, 306] on button "[PERSON_NAME] và In" at bounding box center [557, 313] width 69 height 14
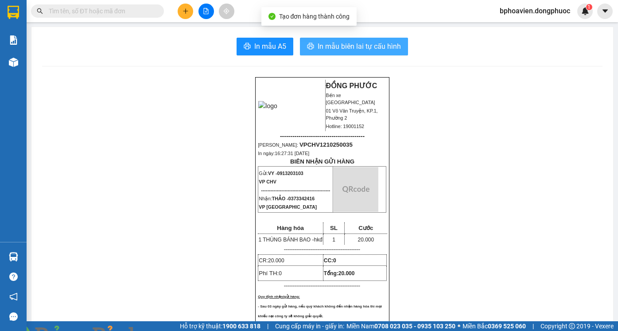
click at [346, 50] on span "In mẫu biên lai tự cấu hình" at bounding box center [359, 46] width 83 height 11
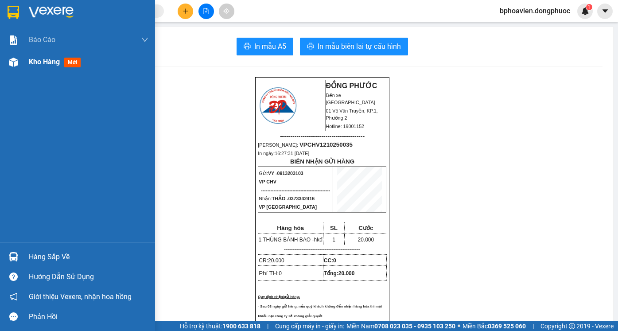
click at [44, 65] on span "Kho hàng" at bounding box center [44, 62] width 31 height 8
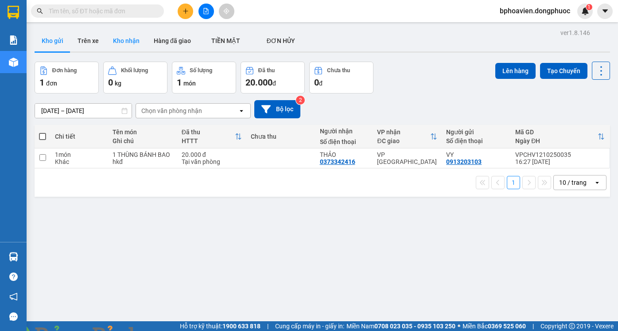
click at [119, 36] on button "Kho nhận" at bounding box center [126, 40] width 41 height 21
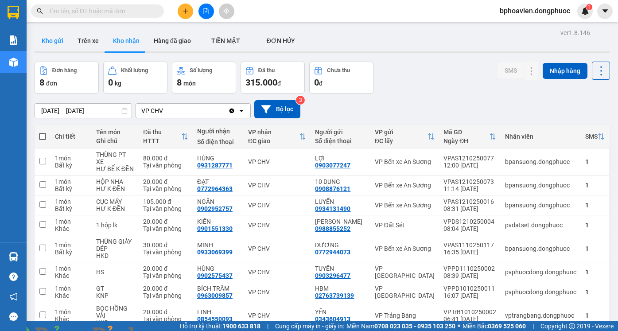
click at [54, 42] on button "Kho gửi" at bounding box center [53, 40] width 36 height 21
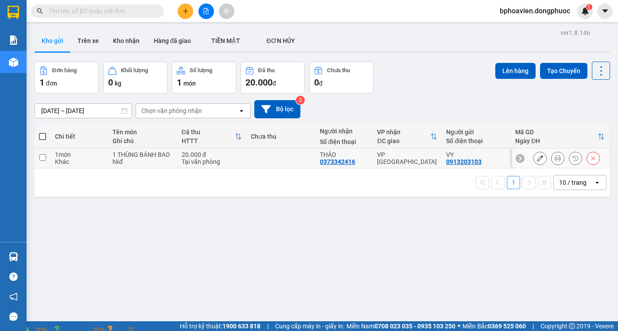
click at [262, 164] on td at bounding box center [280, 158] width 69 height 20
checkbox input "true"
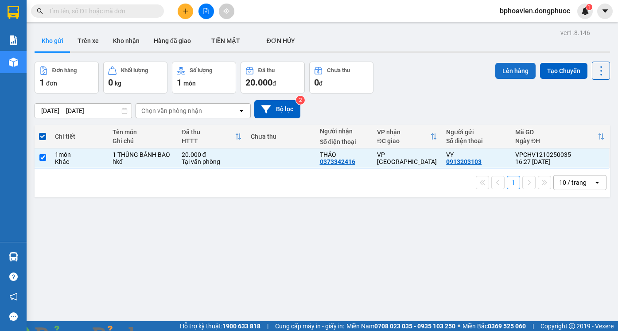
click at [508, 72] on button "Lên hàng" at bounding box center [515, 71] width 40 height 16
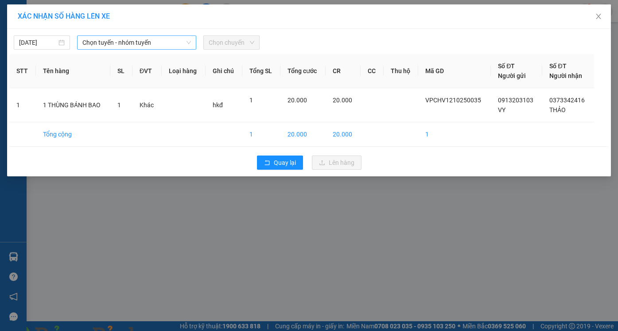
drag, startPoint x: 153, startPoint y: 45, endPoint x: 144, endPoint y: 49, distance: 10.1
click at [152, 45] on span "Chọn tuyến - nhóm tuyến" at bounding box center [136, 42] width 109 height 13
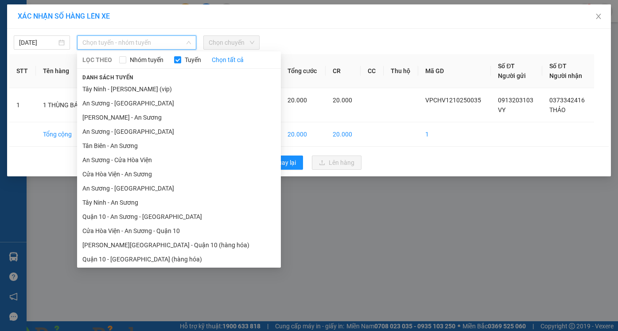
click at [133, 175] on li "Cửa Hòa Viện - An Sương" at bounding box center [179, 174] width 204 height 14
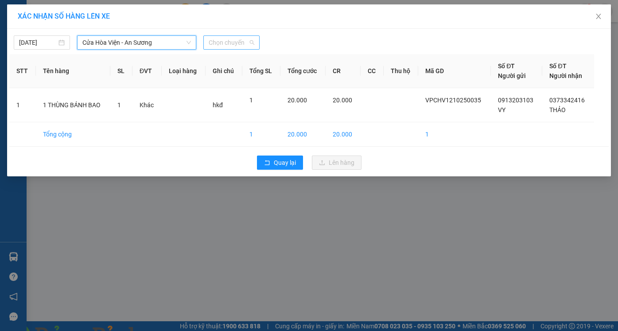
click at [218, 40] on span "Chọn chuyến" at bounding box center [232, 42] width 46 height 13
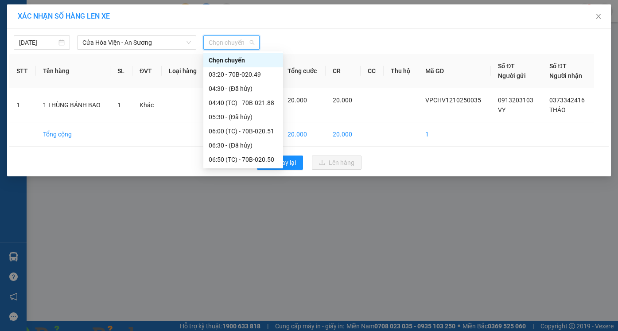
drag, startPoint x: 229, startPoint y: 156, endPoint x: 242, endPoint y: 157, distance: 13.3
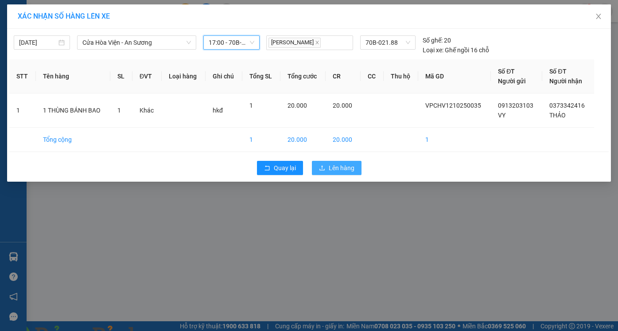
click at [345, 172] on button "Lên hàng" at bounding box center [337, 168] width 50 height 14
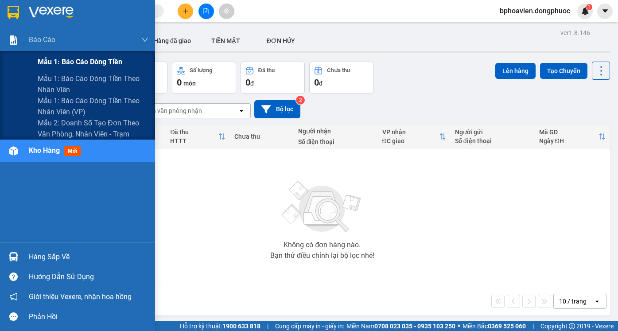
click at [71, 66] on span "Mẫu 1: Báo cáo dòng tiền" at bounding box center [80, 61] width 85 height 11
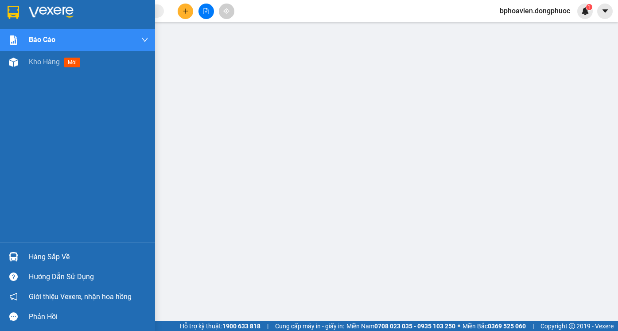
drag, startPoint x: 49, startPoint y: 65, endPoint x: 36, endPoint y: 310, distance: 245.2
click at [48, 65] on span "Kho hàng" at bounding box center [44, 62] width 31 height 8
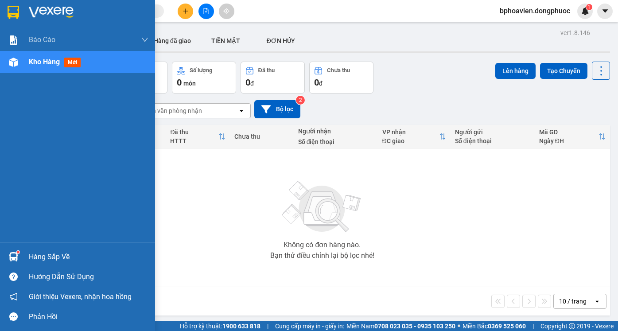
drag, startPoint x: 35, startPoint y: 255, endPoint x: 54, endPoint y: 258, distance: 18.9
click at [37, 256] on div "Hàng sắp về" at bounding box center [89, 256] width 120 height 13
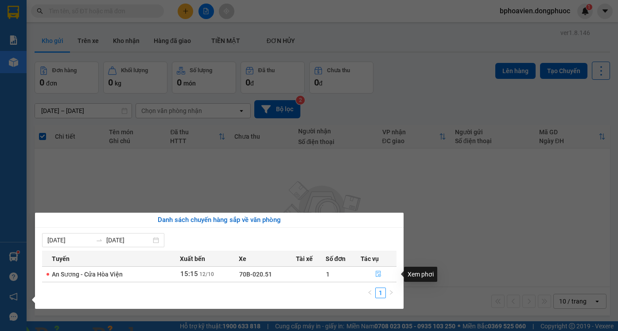
click at [377, 277] on icon "file-done" at bounding box center [378, 274] width 6 height 6
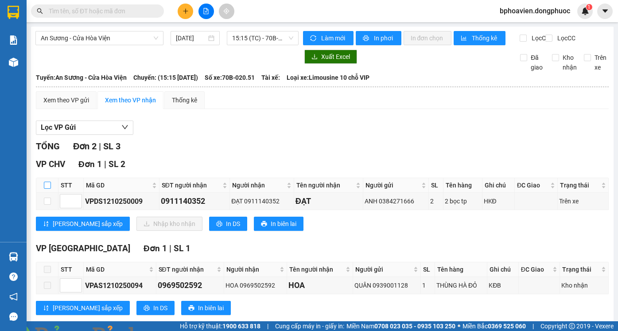
click at [48, 182] on input "checkbox" at bounding box center [47, 185] width 7 height 7
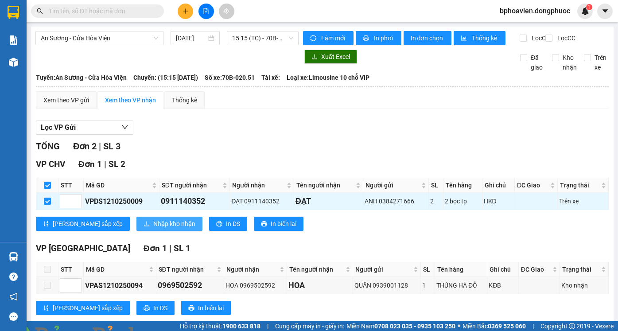
click at [153, 219] on span "Nhập kho nhận" at bounding box center [174, 224] width 42 height 10
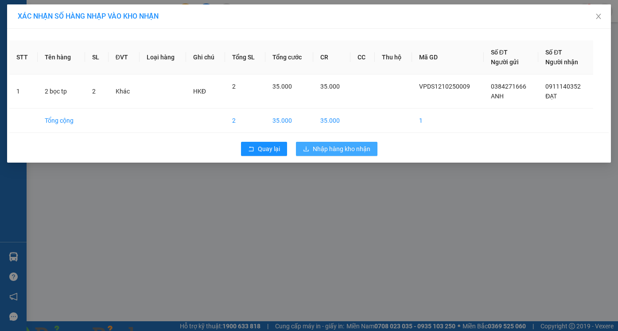
click at [331, 146] on span "Nhập hàng kho nhận" at bounding box center [342, 149] width 58 height 10
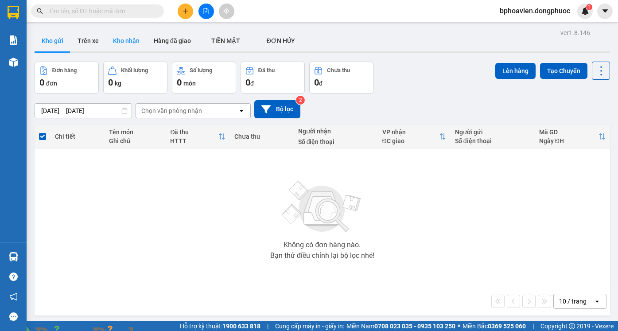
drag, startPoint x: 128, startPoint y: 39, endPoint x: 122, endPoint y: 37, distance: 6.4
click at [127, 39] on button "Kho nhận" at bounding box center [126, 40] width 41 height 21
